Goal: Information Seeking & Learning: Learn about a topic

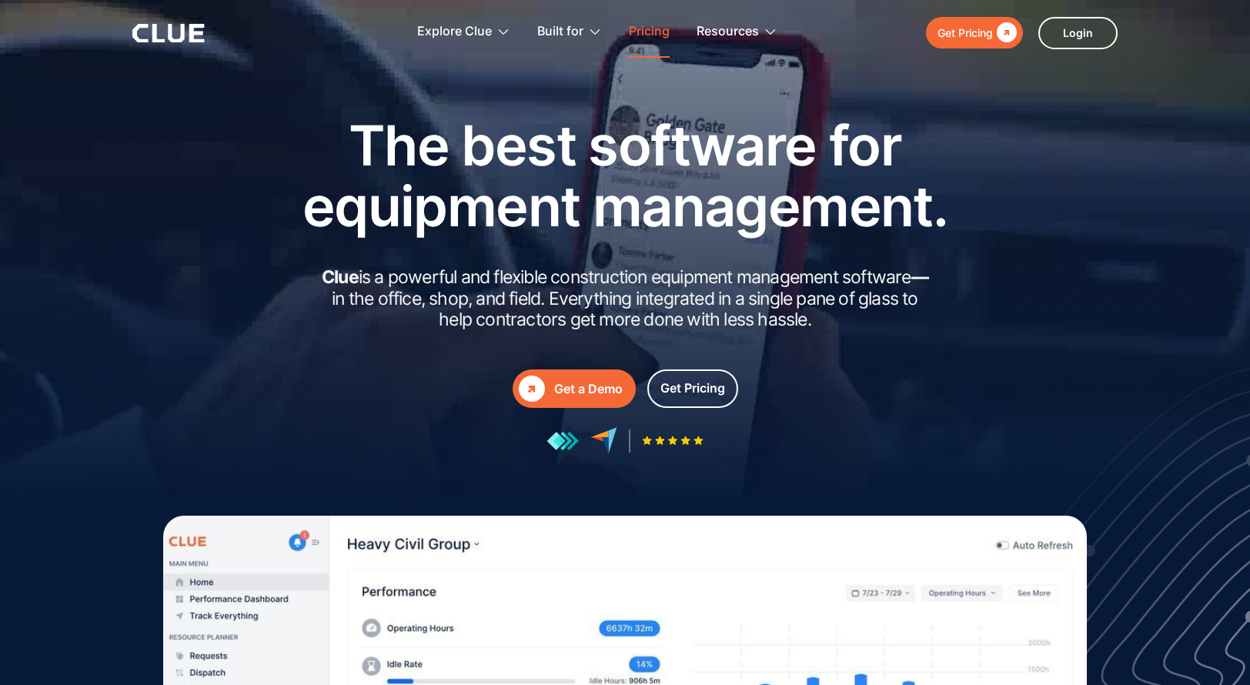
click at [630, 27] on link "Pricing" at bounding box center [649, 32] width 41 height 48
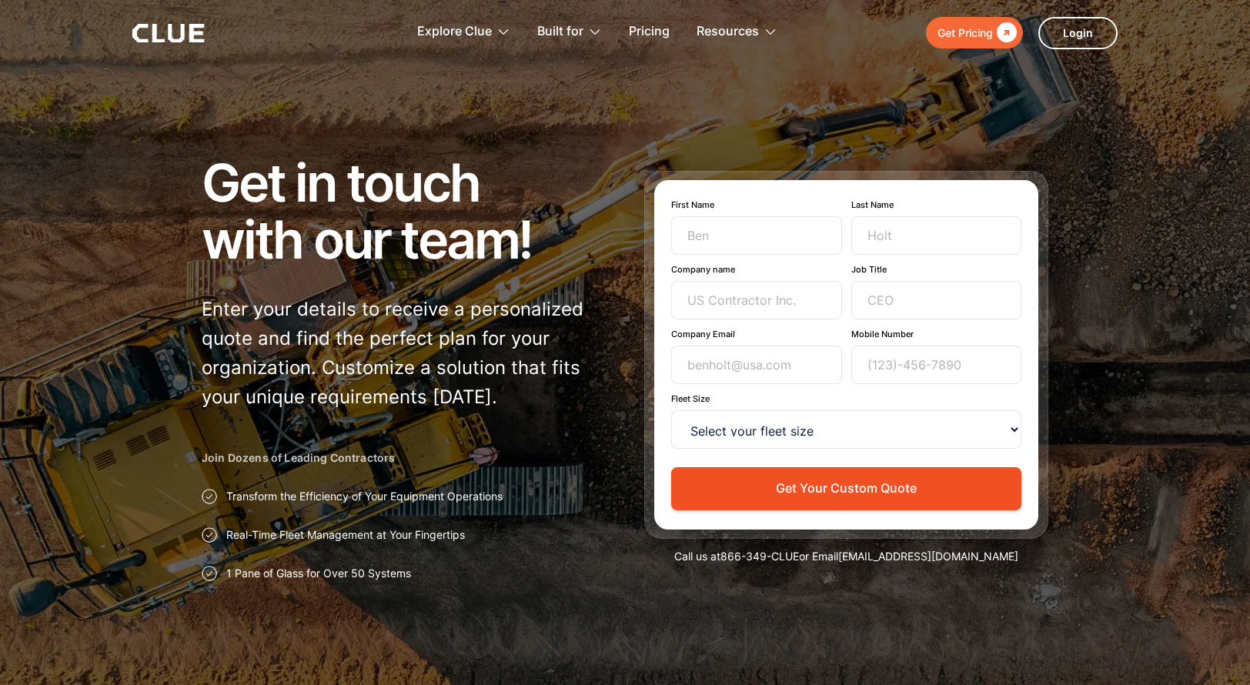
click at [1132, 145] on div at bounding box center [625, 344] width 1250 height 689
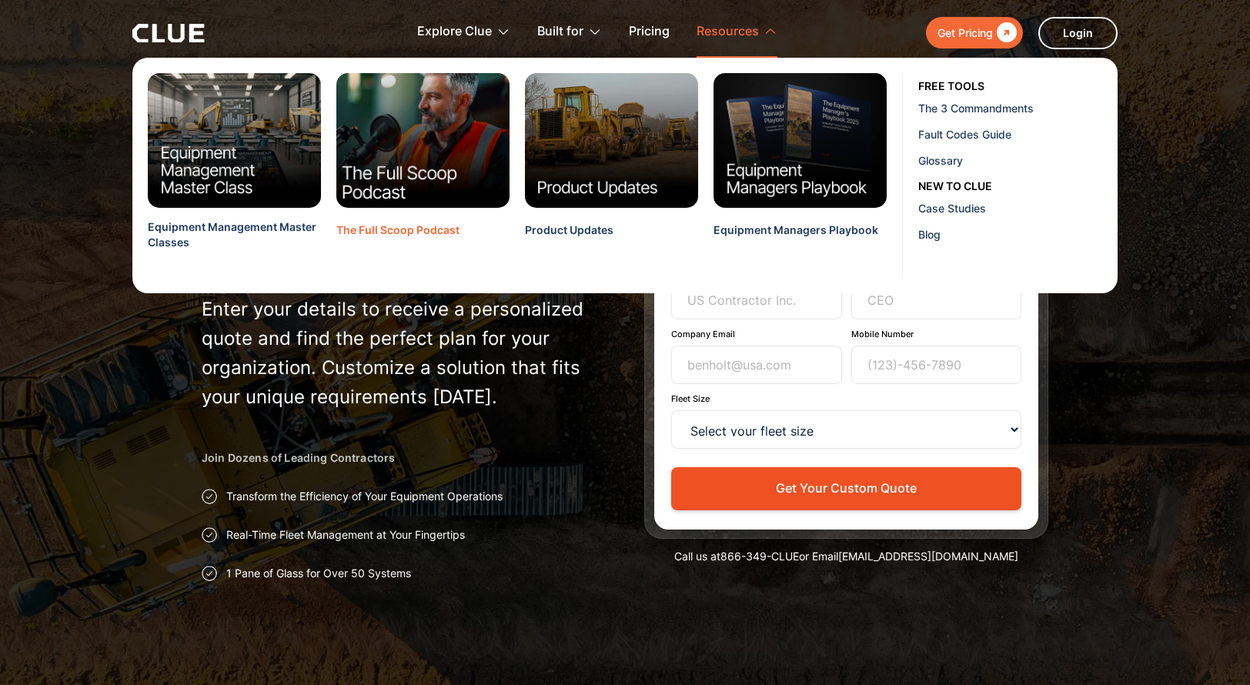
click at [429, 179] on img at bounding box center [423, 140] width 191 height 149
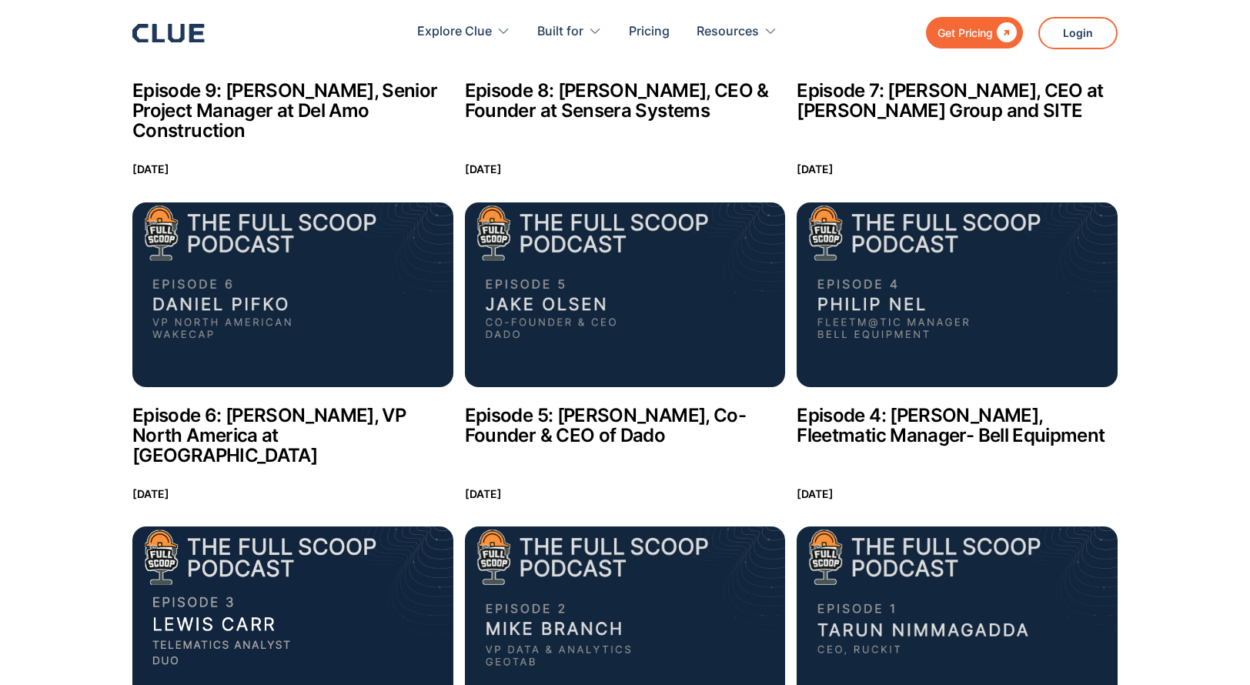
scroll to position [883, 0]
